Goal: Task Accomplishment & Management: Complete application form

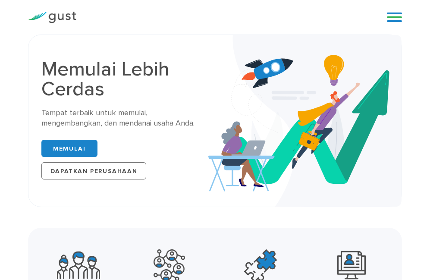
click at [280, 154] on img at bounding box center [304, 121] width 193 height 172
drag, startPoint x: 280, startPoint y: 154, endPoint x: 224, endPoint y: 123, distance: 63.8
click at [224, 123] on img at bounding box center [304, 121] width 193 height 172
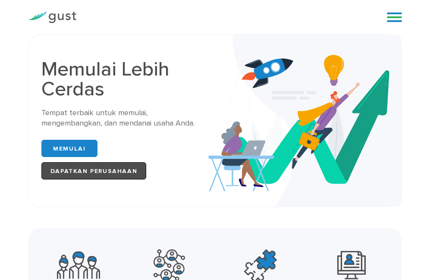
click at [126, 168] on font "Dapatkan Perusahaan" at bounding box center [93, 170] width 87 height 7
click at [65, 145] on font "Memulai" at bounding box center [69, 148] width 32 height 7
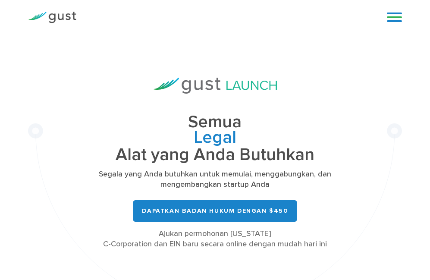
click at [322, 128] on h1 "Semua Legal Tabel Cap Penggalangan [PERSON_NAME] Kelola Alat yang Anda Butuhkan" at bounding box center [215, 138] width 262 height 49
